Goal: Information Seeking & Learning: Learn about a topic

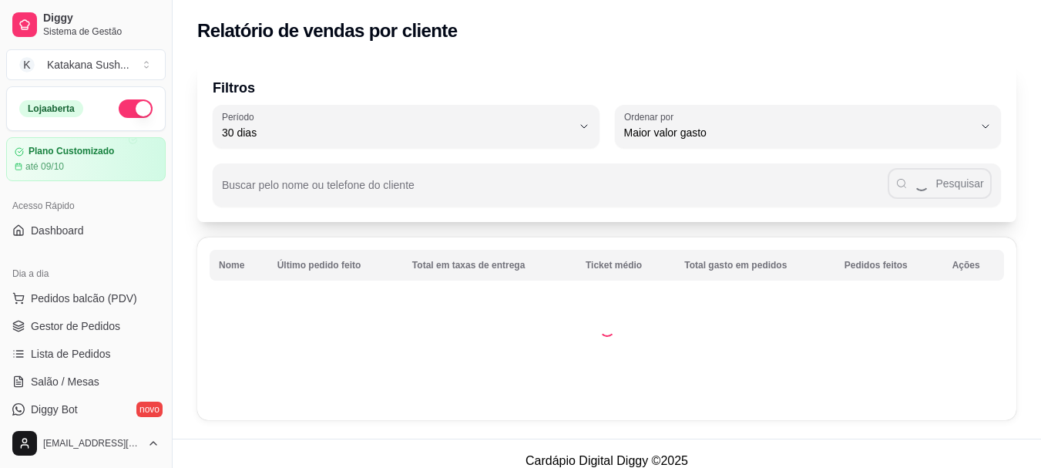
select select "30"
select select "HIGHEST_TOTAL_SPENT_WITH_ORDERS"
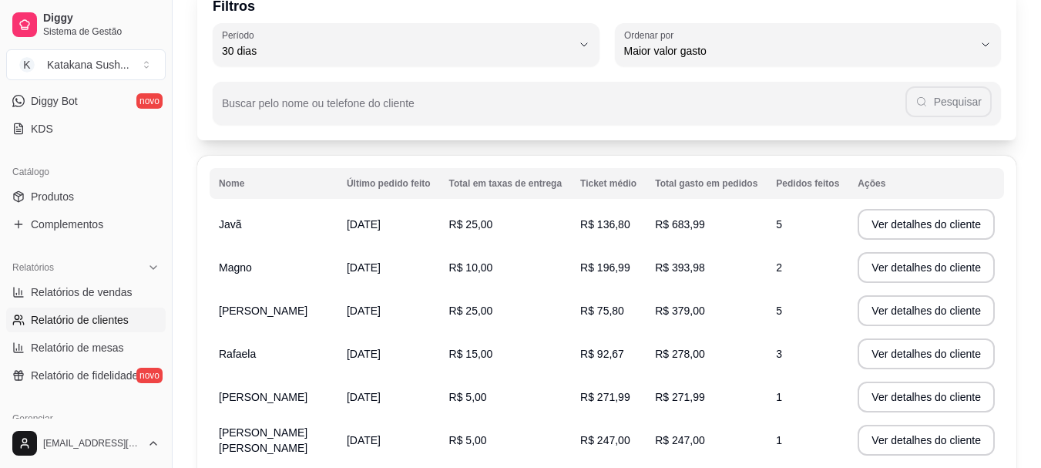
scroll to position [55, 0]
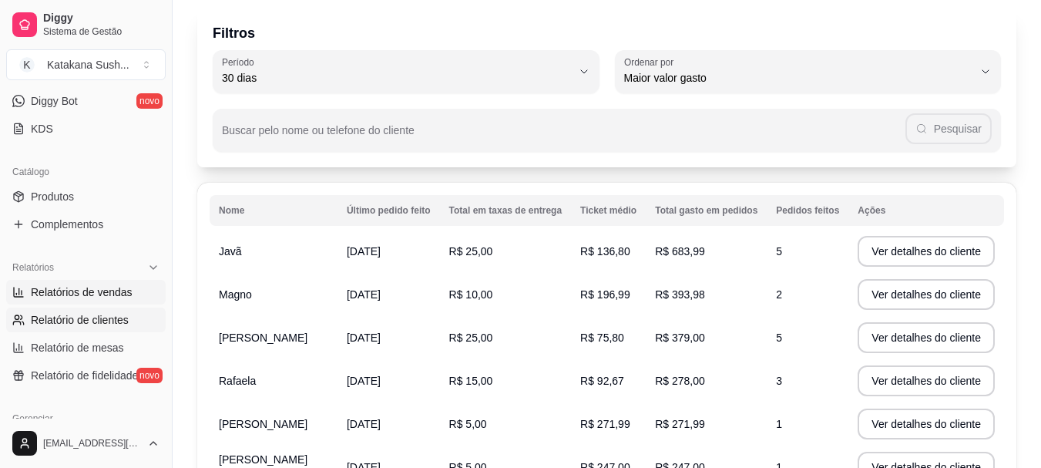
click at [91, 293] on span "Relatórios de vendas" at bounding box center [82, 291] width 102 height 15
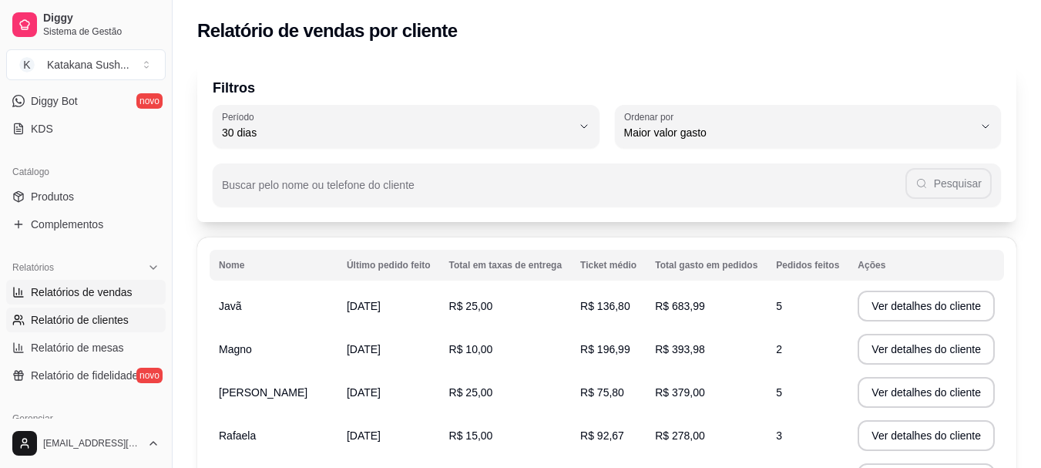
select select "ALL"
select select "0"
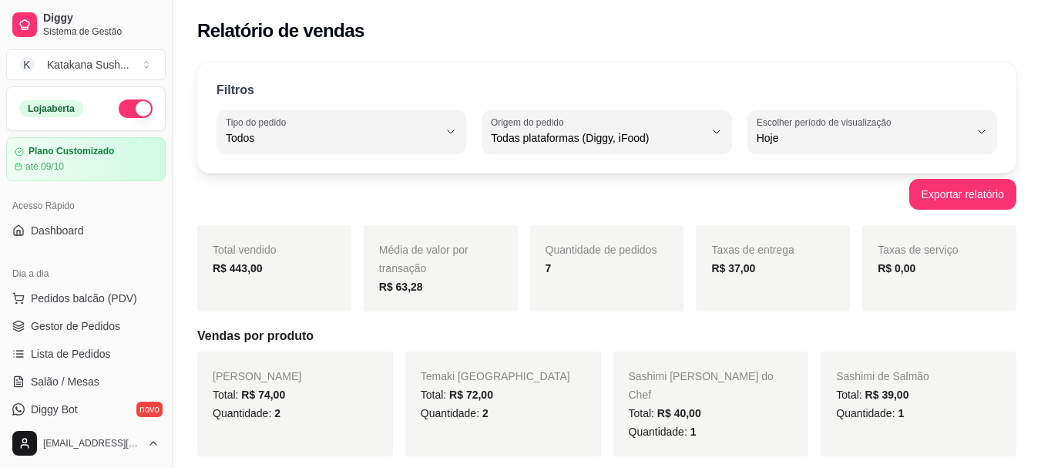
click at [133, 112] on button "button" at bounding box center [136, 108] width 34 height 18
